Goal: Information Seeking & Learning: Learn about a topic

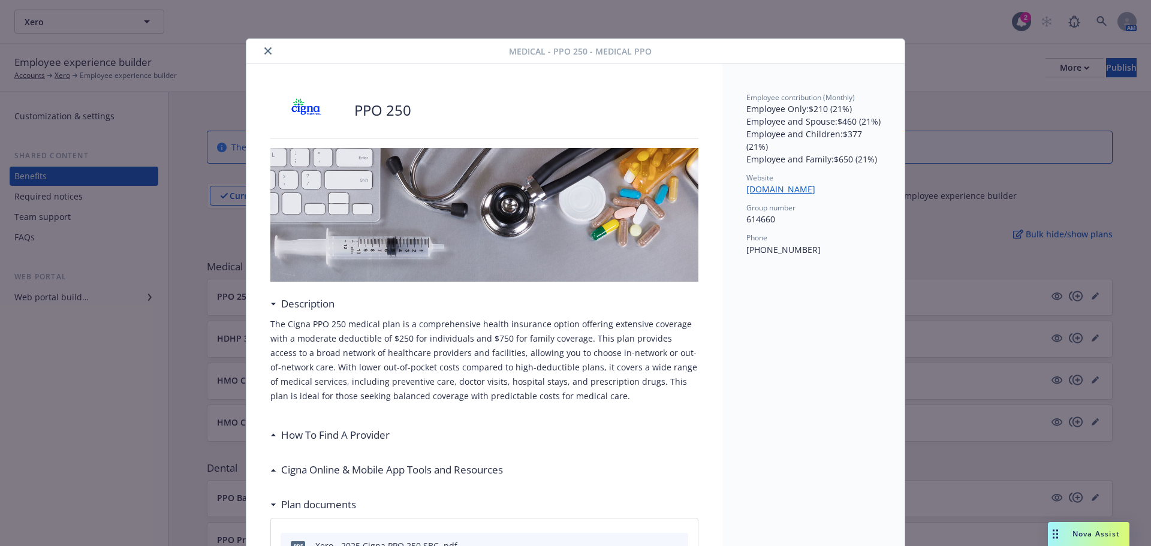
click at [261, 50] on button "close" at bounding box center [268, 51] width 14 height 14
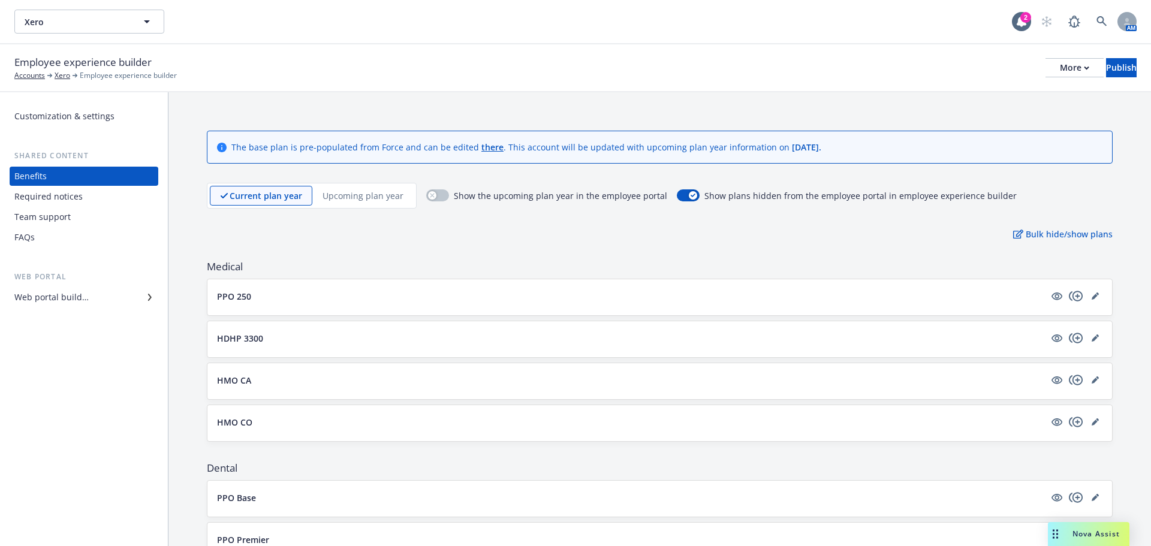
click at [252, 339] on p "HDHP 3300" at bounding box center [240, 338] width 46 height 13
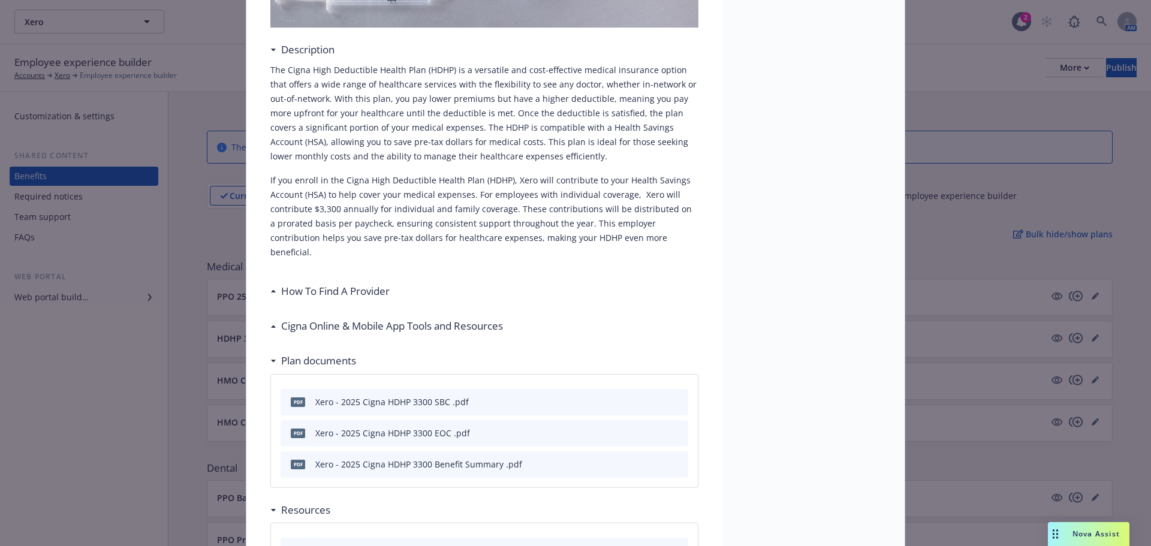
scroll to position [276, 0]
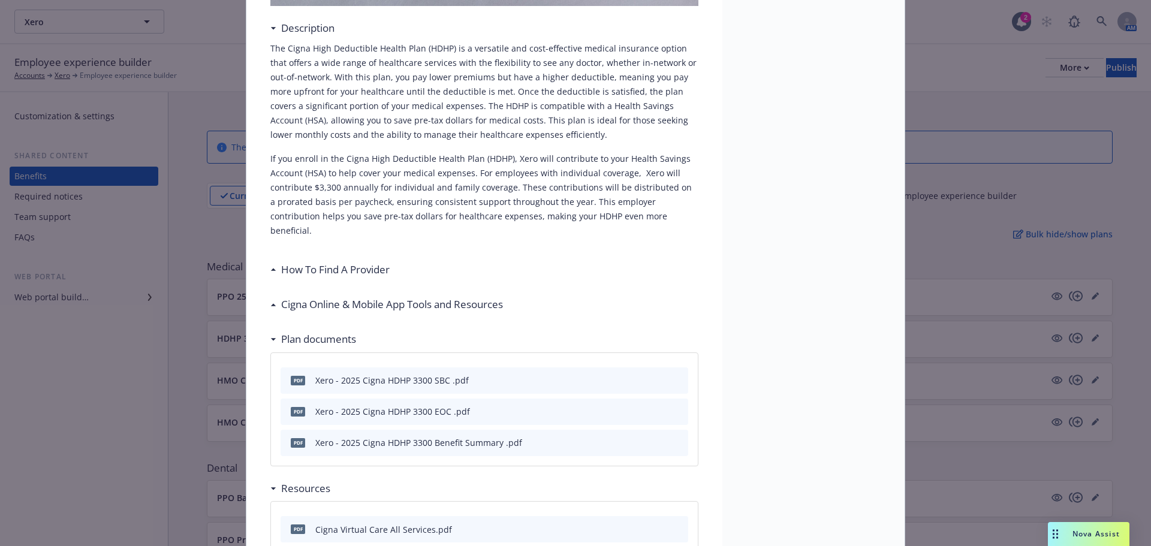
click at [671, 375] on icon "preview file" at bounding box center [676, 379] width 11 height 8
click at [673, 406] on icon "preview file" at bounding box center [676, 410] width 11 height 8
click at [675, 438] on icon "preview file" at bounding box center [676, 442] width 11 height 8
click at [671, 375] on icon "preview file" at bounding box center [676, 379] width 11 height 8
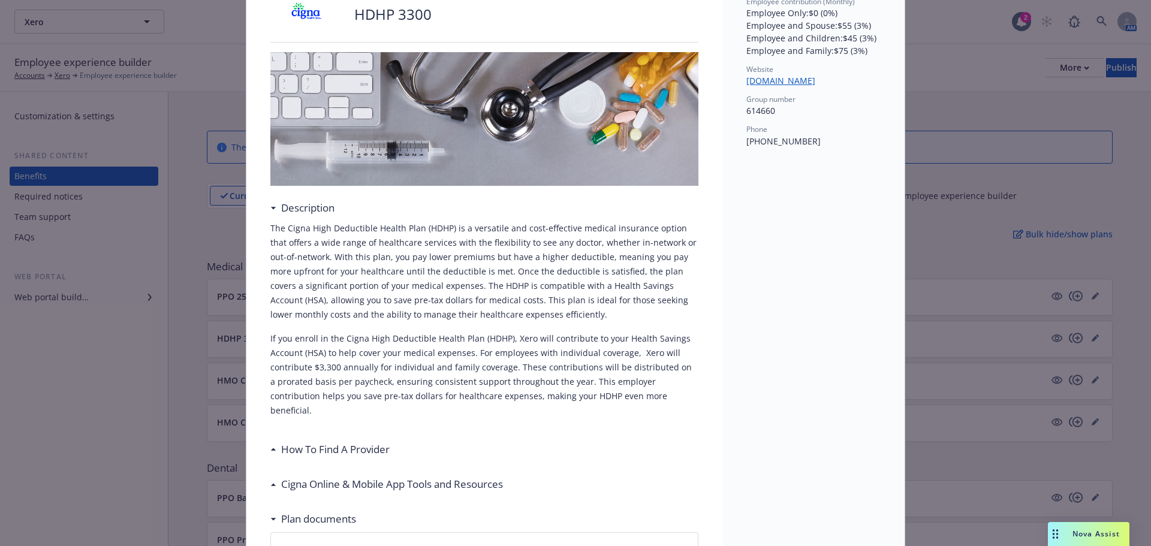
scroll to position [0, 0]
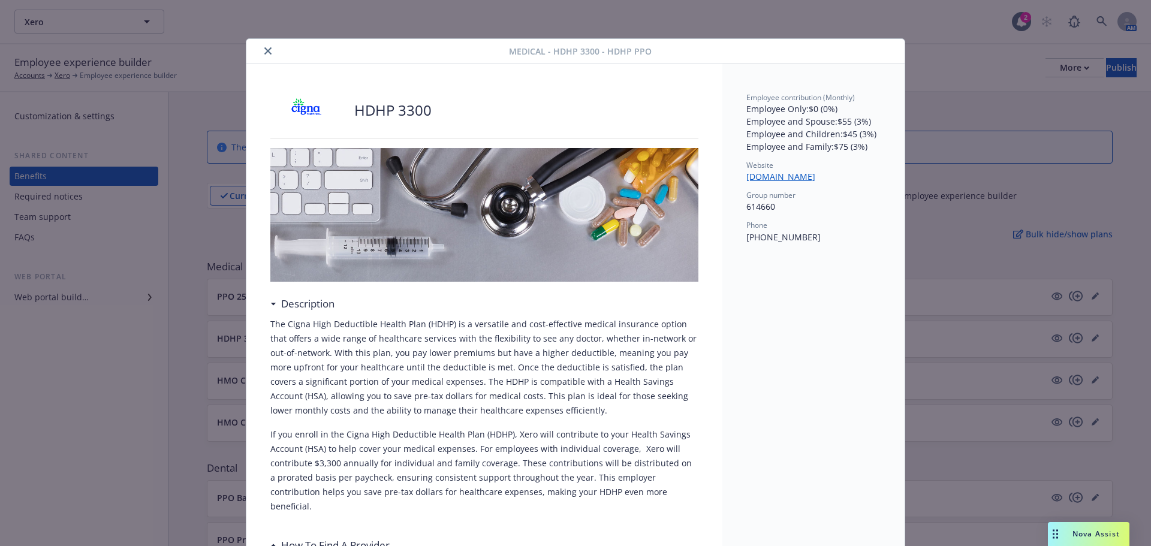
click at [265, 46] on button "close" at bounding box center [268, 51] width 14 height 14
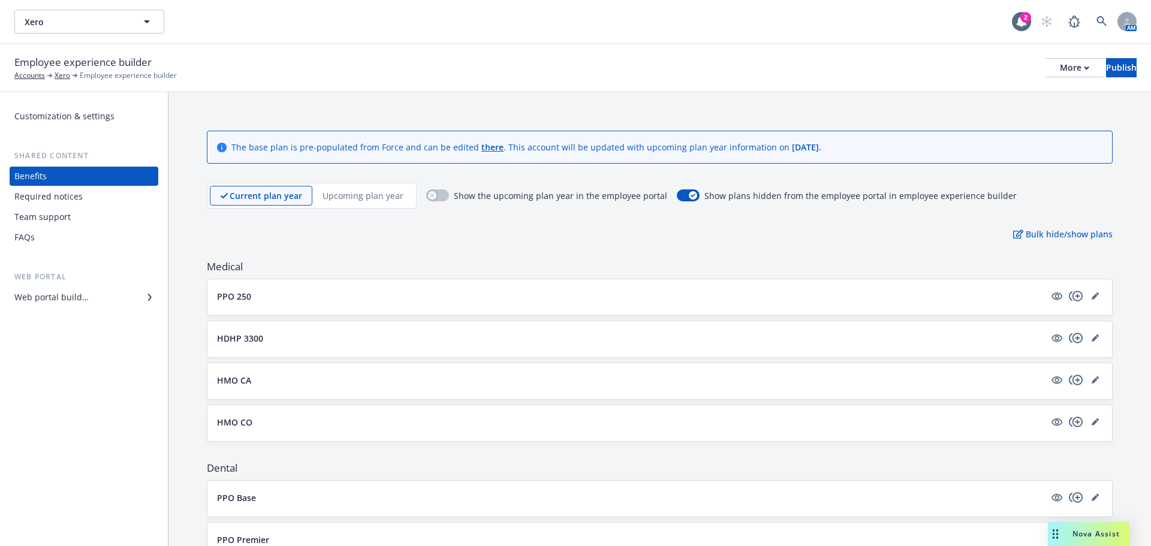
drag, startPoint x: 285, startPoint y: 306, endPoint x: 510, endPoint y: 336, distance: 226.2
click at [291, 305] on div "PPO 250" at bounding box center [659, 297] width 905 height 36
click at [230, 296] on p "PPO 250" at bounding box center [234, 296] width 34 height 13
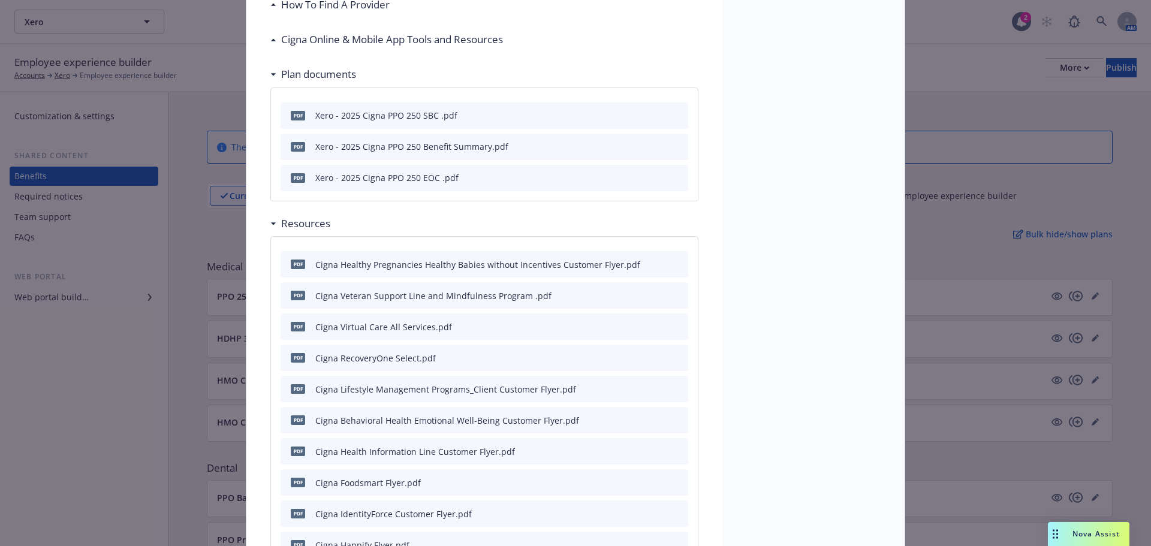
scroll to position [412, 0]
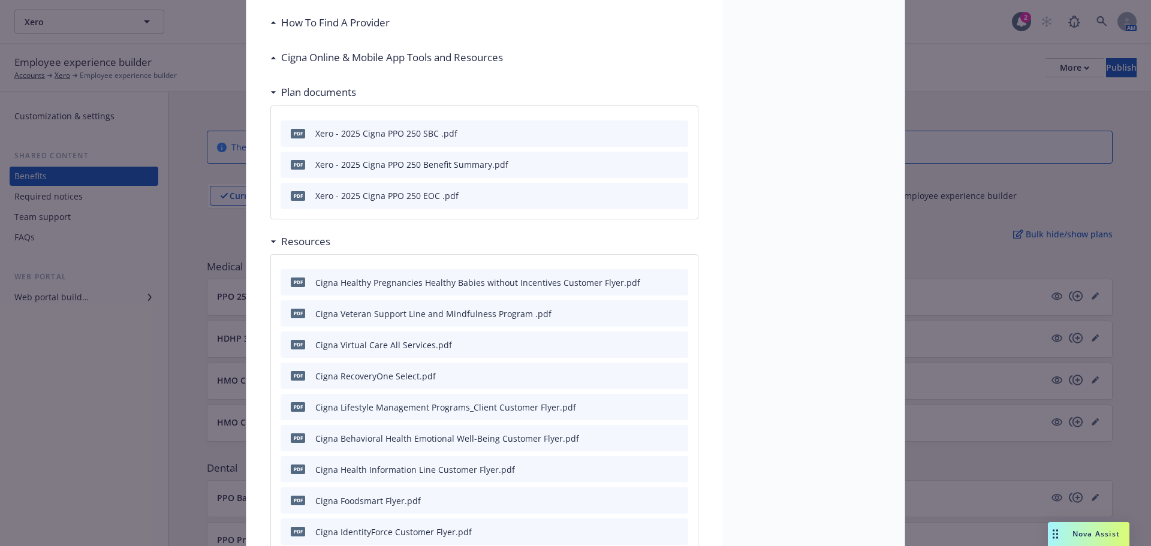
click at [673, 164] on icon "preview file" at bounding box center [676, 163] width 11 height 8
